Goal: Task Accomplishment & Management: Use online tool/utility

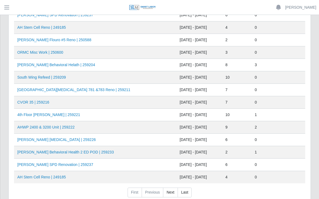
scroll to position [193, 0]
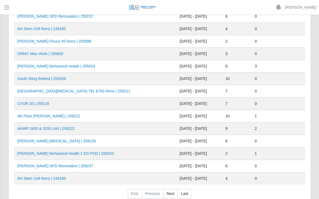
click at [49, 168] on link "AHO Sherman SPD Renovation | 259237" at bounding box center [55, 165] width 76 height 4
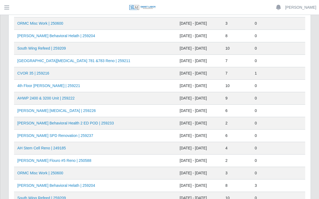
scroll to position [74, 0]
click at [32, 75] on link "CVOR 35 | 259216" at bounding box center [33, 73] width 32 height 4
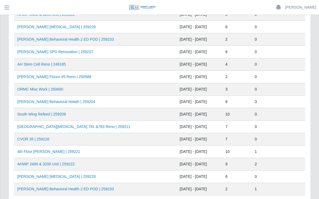
scroll to position [157, 0]
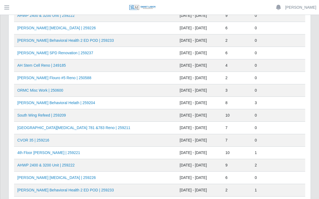
click at [34, 104] on link "AHO Behavioral Helath | 259204" at bounding box center [56, 102] width 78 height 4
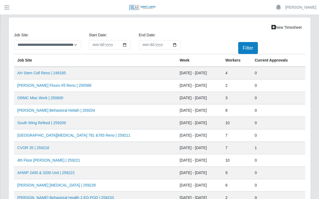
scroll to position [165, 0]
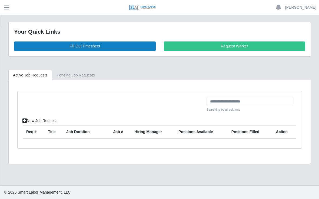
scroll to position [8, 0]
